Goal: Task Accomplishment & Management: Use online tool/utility

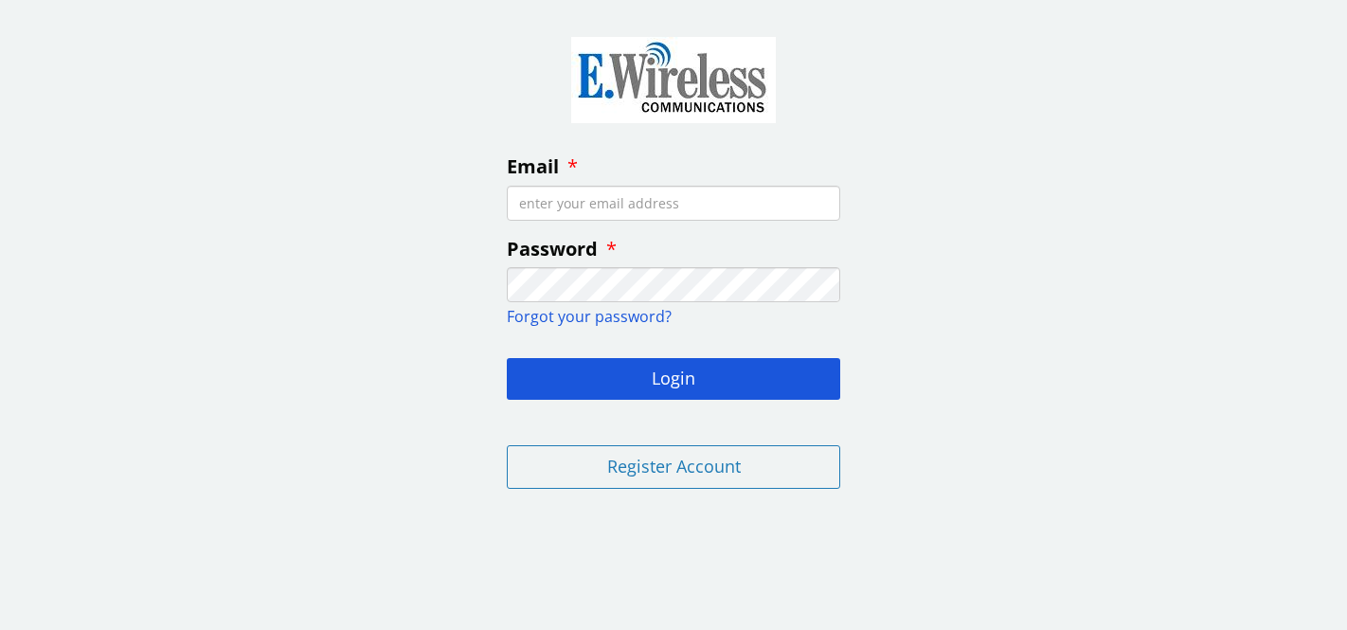
type input "[EMAIL_ADDRESS][DOMAIN_NAME]"
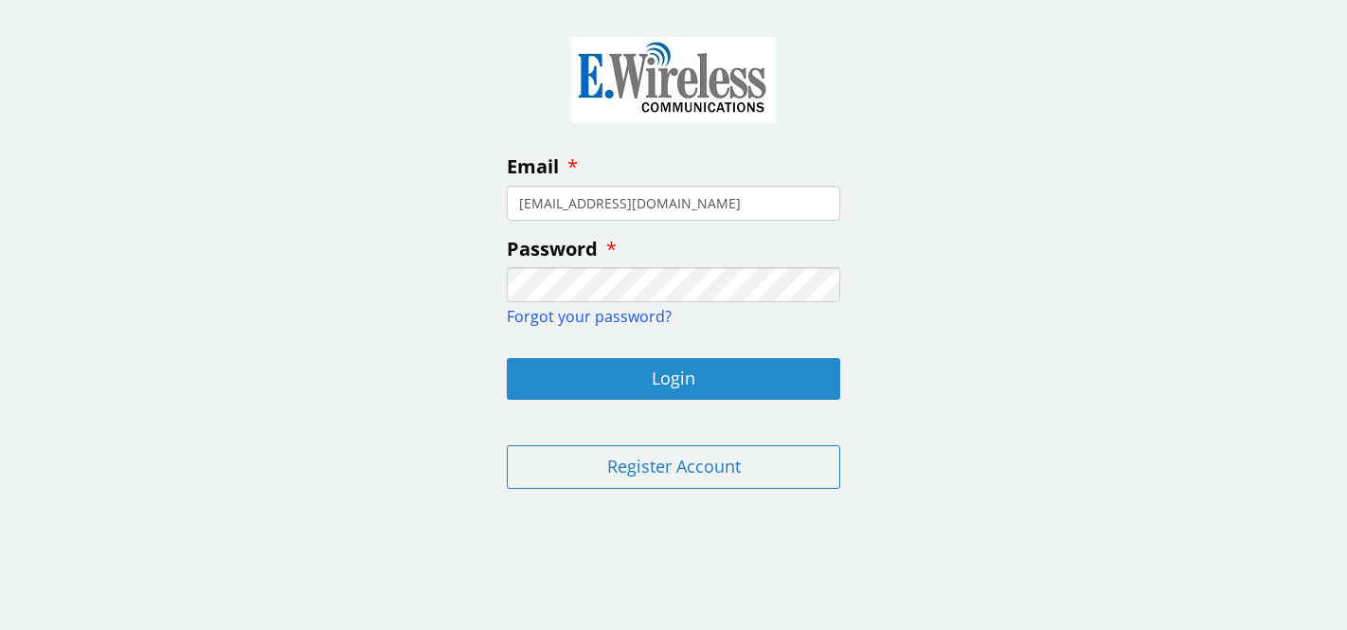
click at [653, 389] on button "Login" at bounding box center [674, 379] width 334 height 42
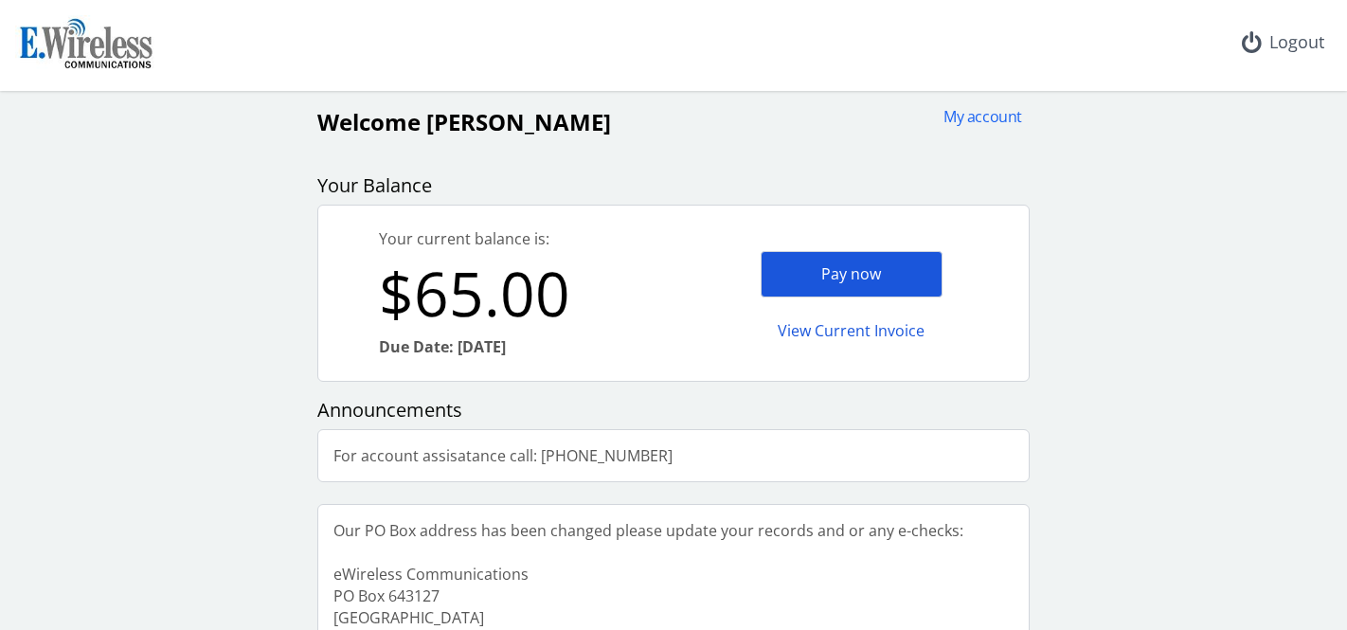
click at [831, 274] on div "Pay now" at bounding box center [852, 274] width 182 height 46
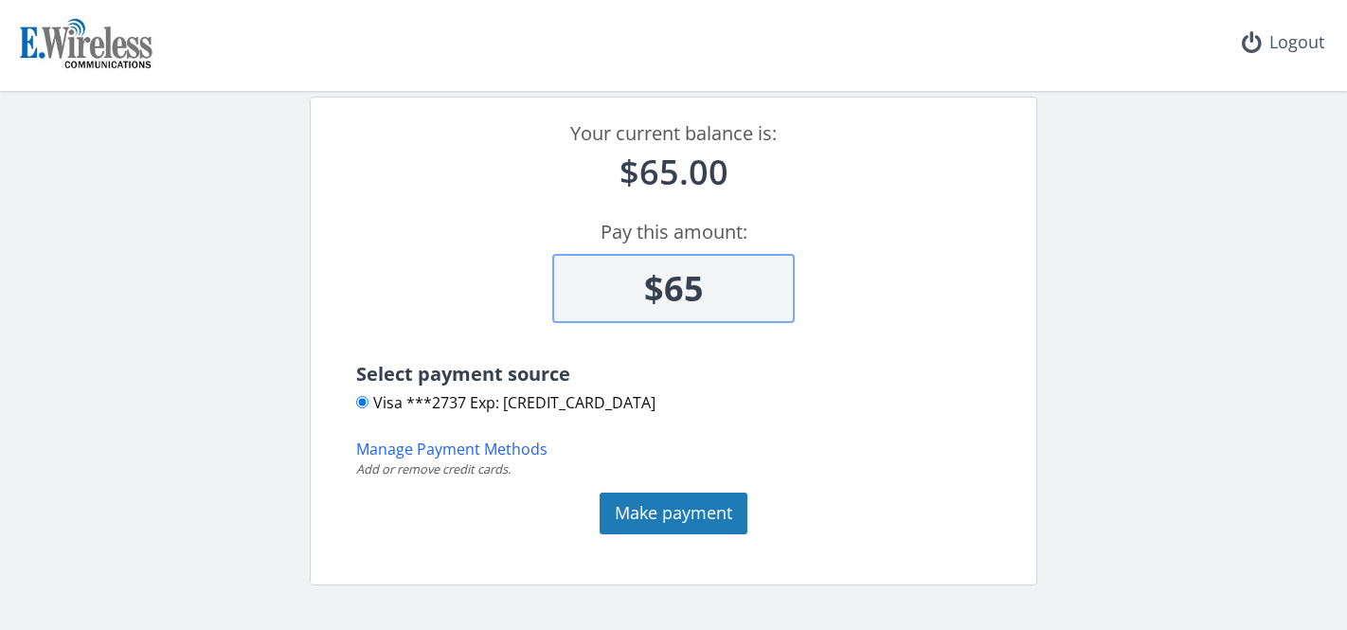
scroll to position [140, 0]
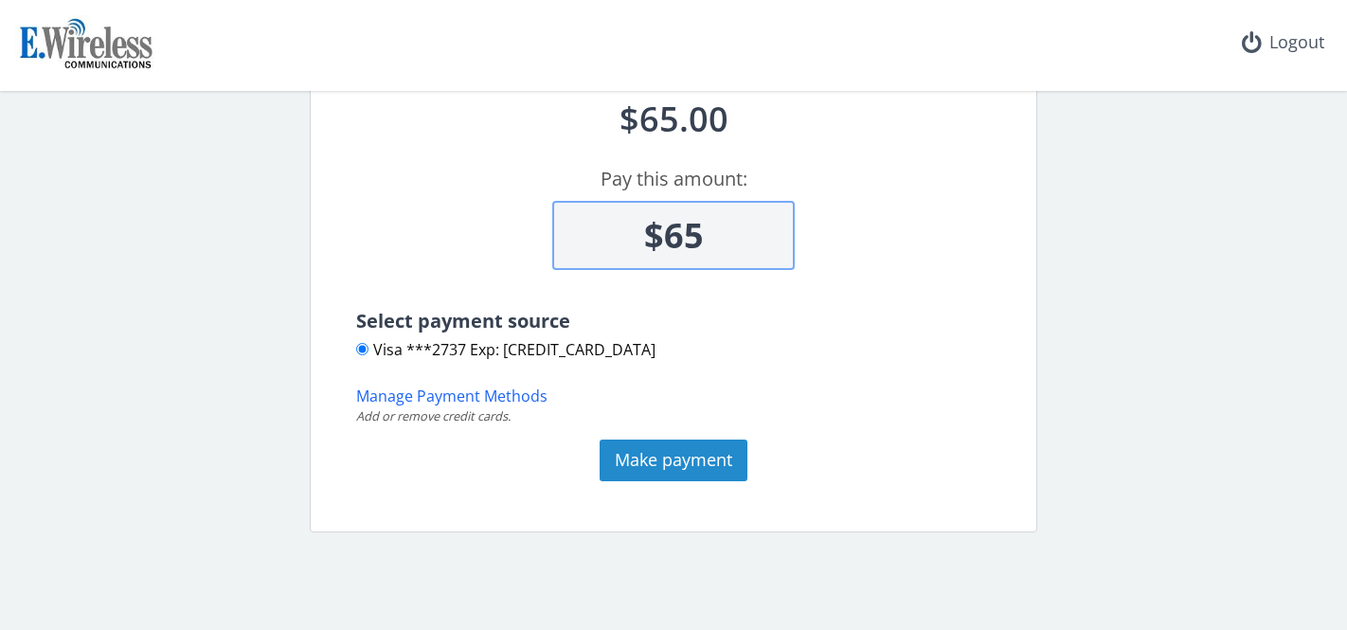
click at [661, 456] on button "Make payment" at bounding box center [674, 461] width 148 height 42
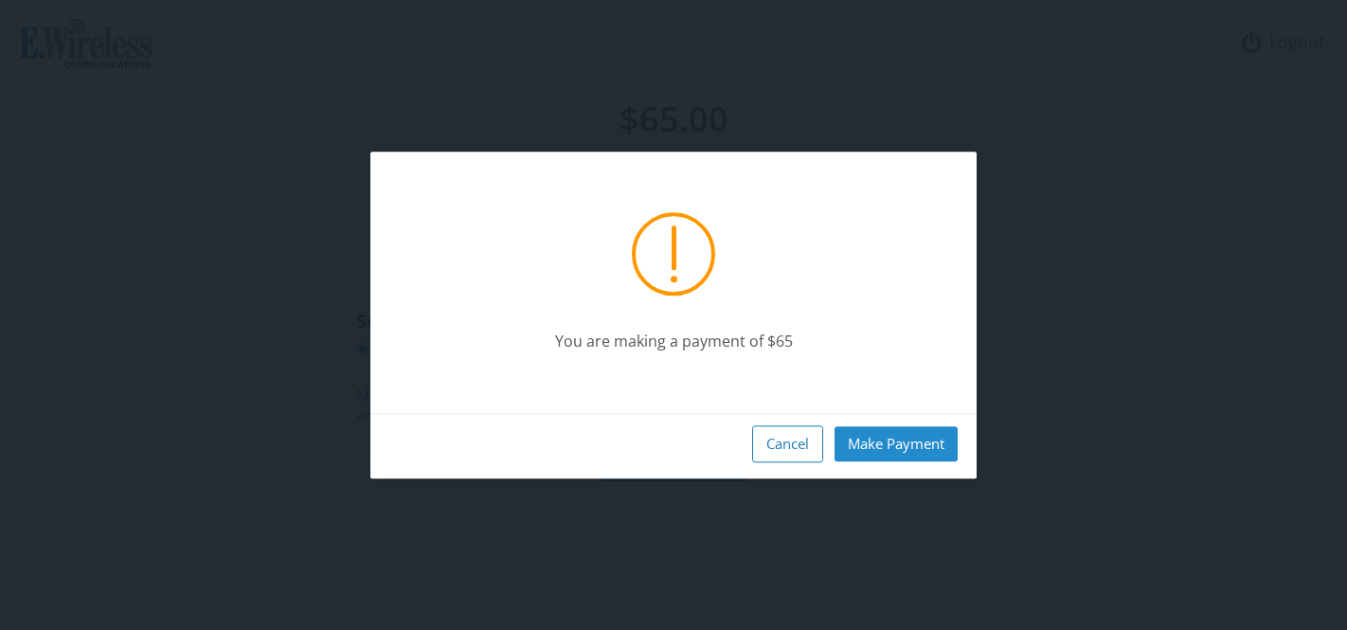
click at [894, 436] on button "Make Payment" at bounding box center [896, 443] width 123 height 35
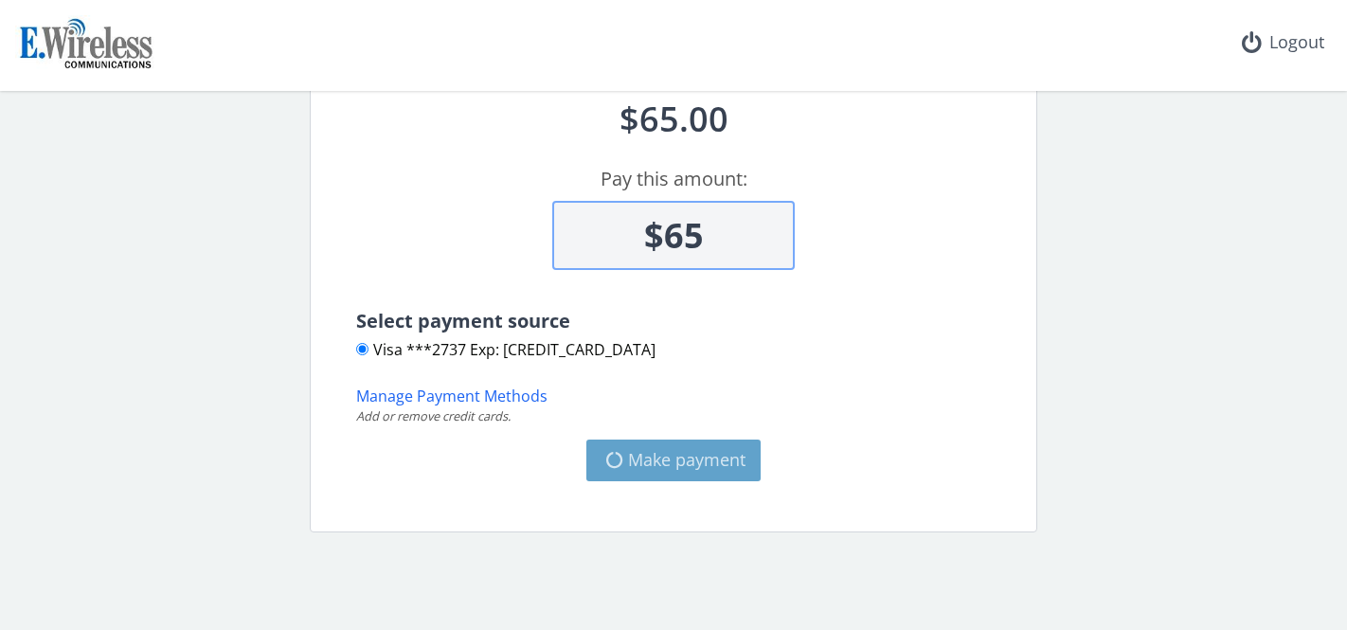
type input "$0"
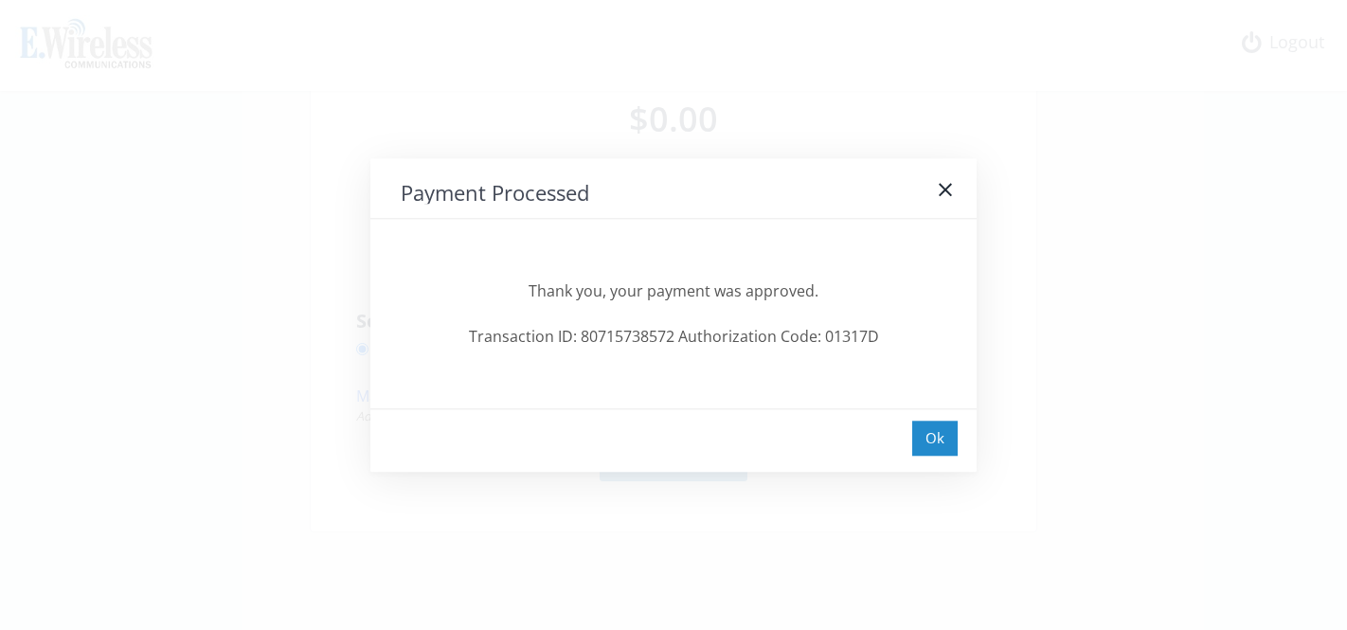
click at [930, 444] on div "Ok" at bounding box center [935, 438] width 45 height 35
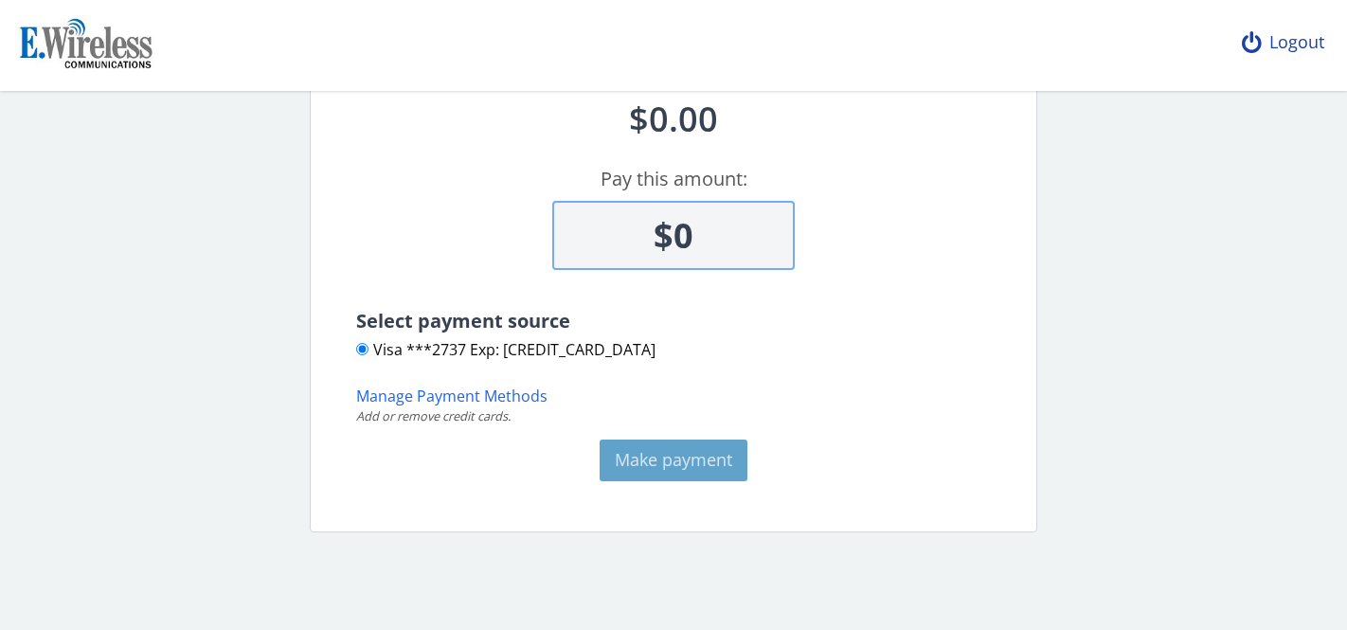
click at [1291, 44] on div "Logout" at bounding box center [1283, 42] width 113 height 85
